Goal: Understand process/instructions: Learn about a topic

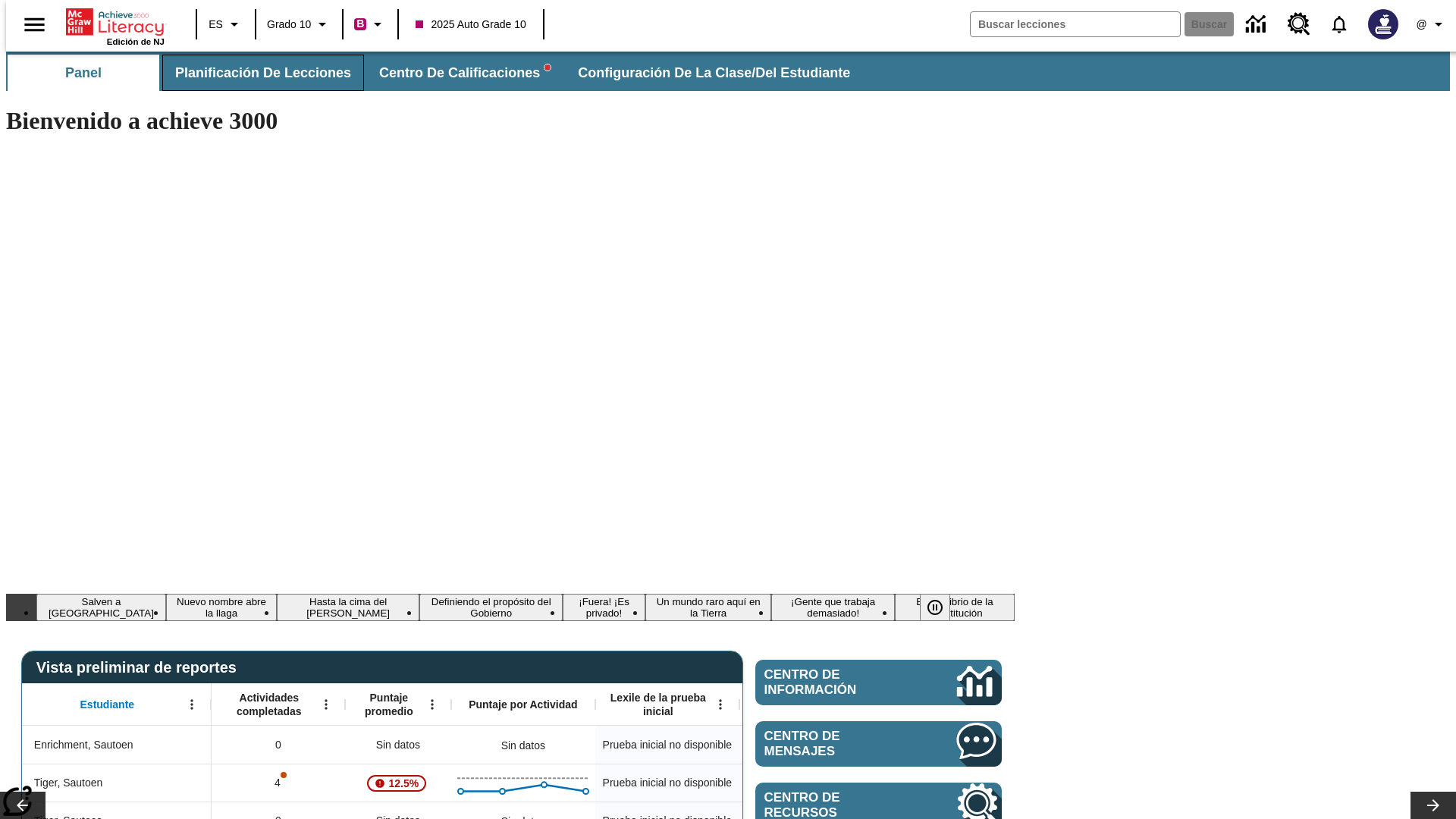
click at [254, 73] on span "Planificación de lecciones" at bounding box center [262, 73] width 176 height 17
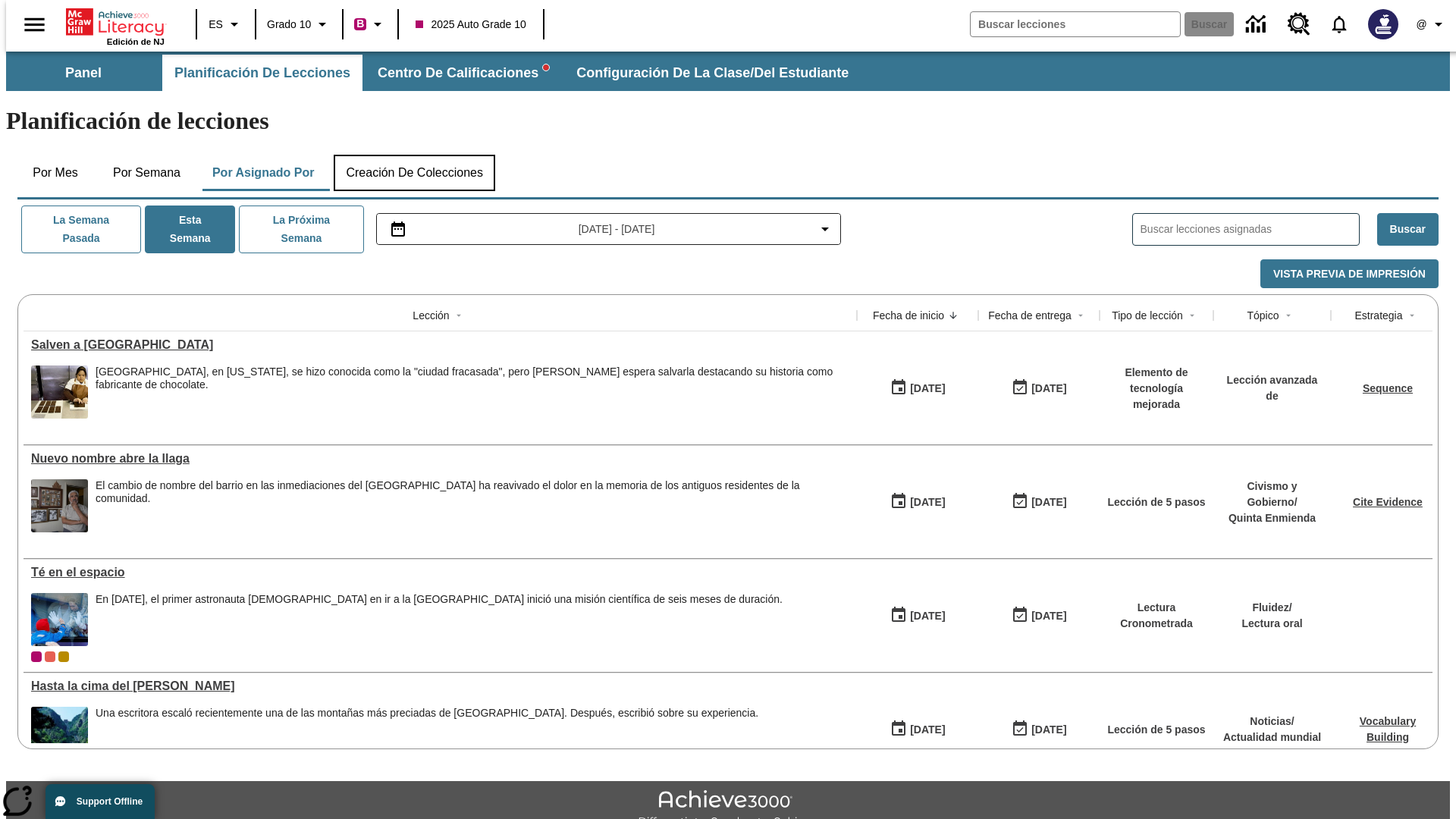
click at [414, 155] on button "Creación de colecciones" at bounding box center [414, 173] width 162 height 37
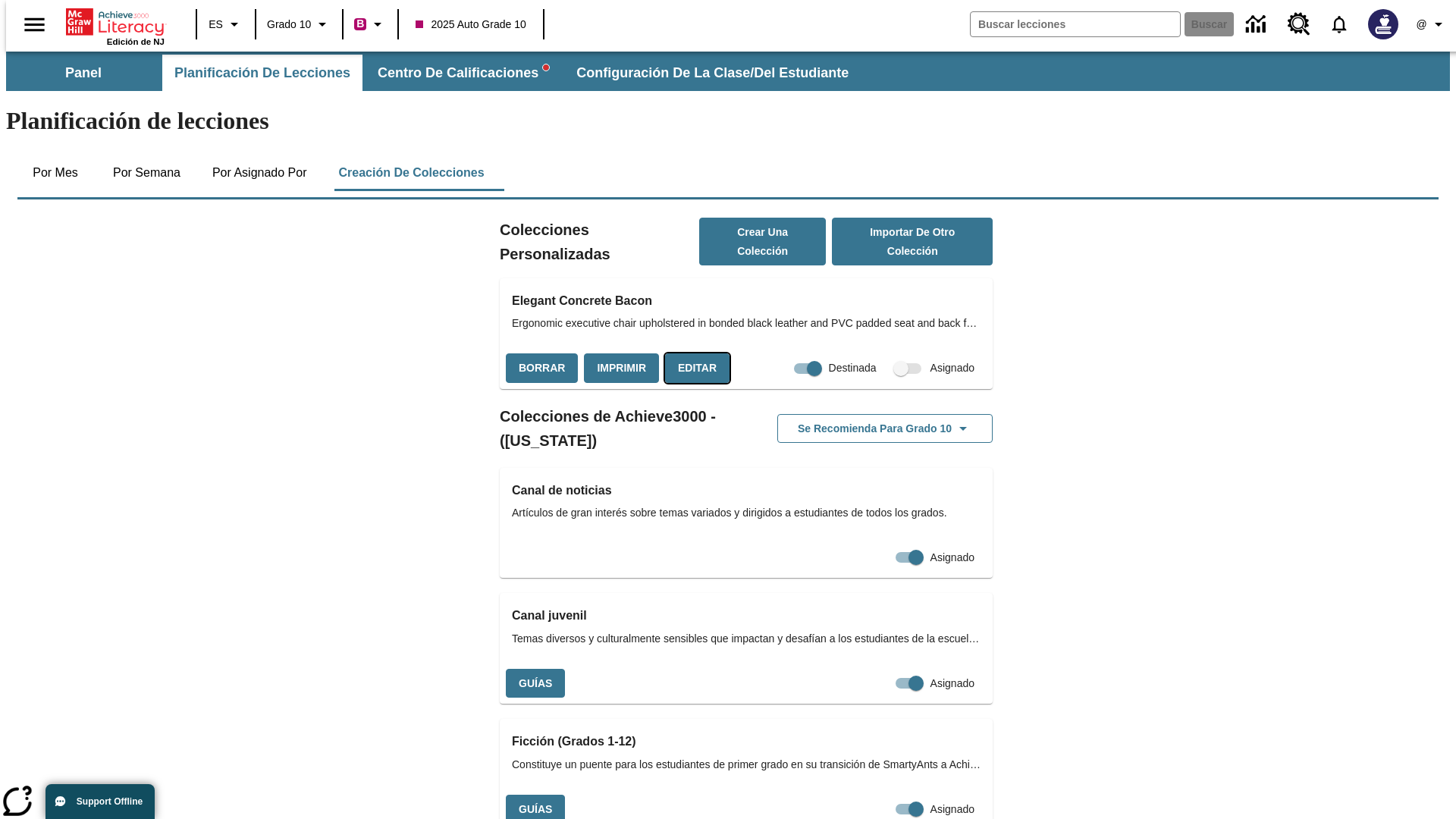
click at [692, 354] on button "Editar" at bounding box center [697, 369] width 65 height 30
